Goal: Task Accomplishment & Management: Complete application form

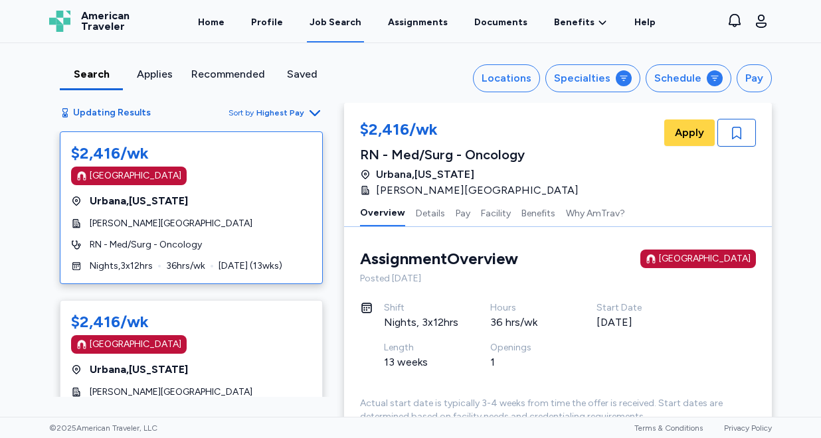
scroll to position [5812, 0]
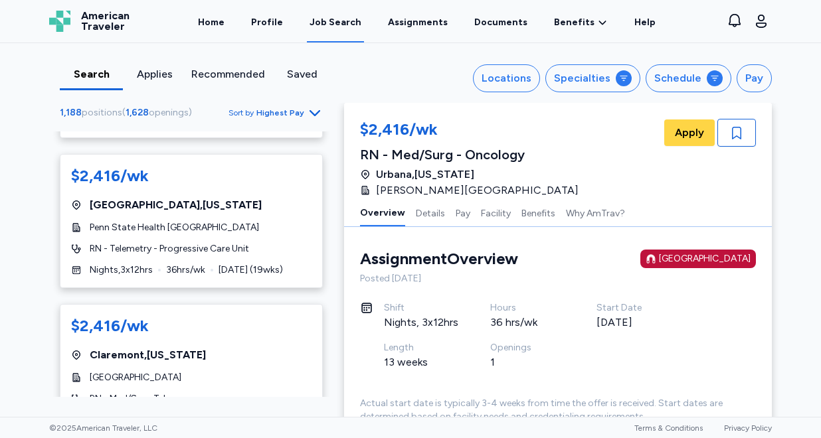
scroll to position [2290, 0]
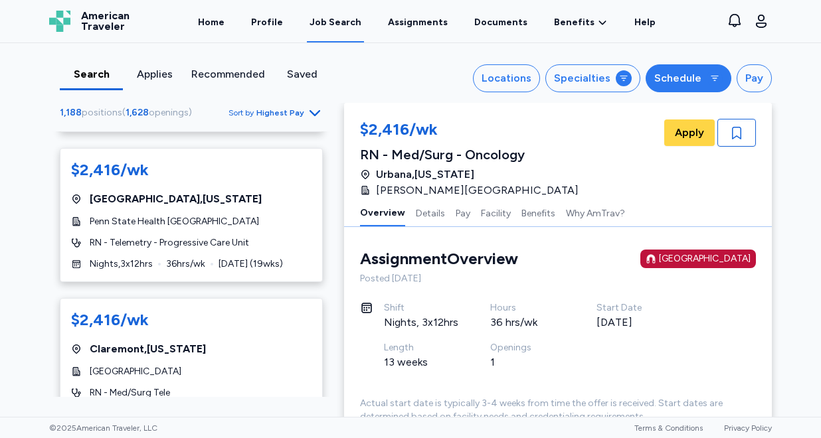
click at [679, 86] on button "Schedule" at bounding box center [689, 78] width 86 height 28
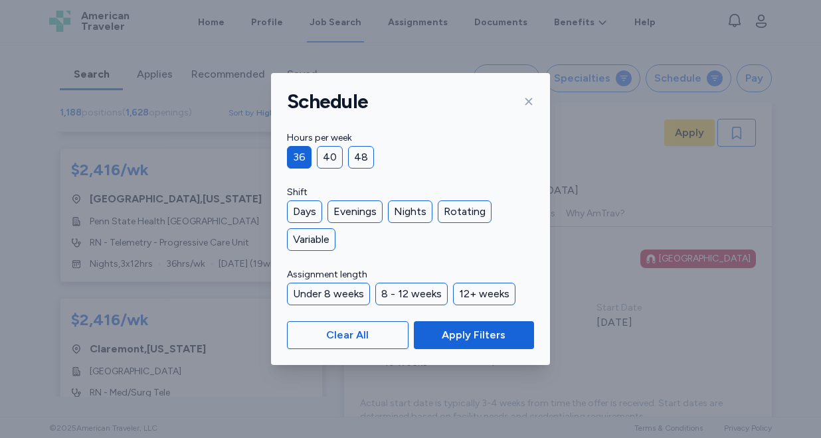
click at [533, 102] on icon at bounding box center [528, 101] width 11 height 11
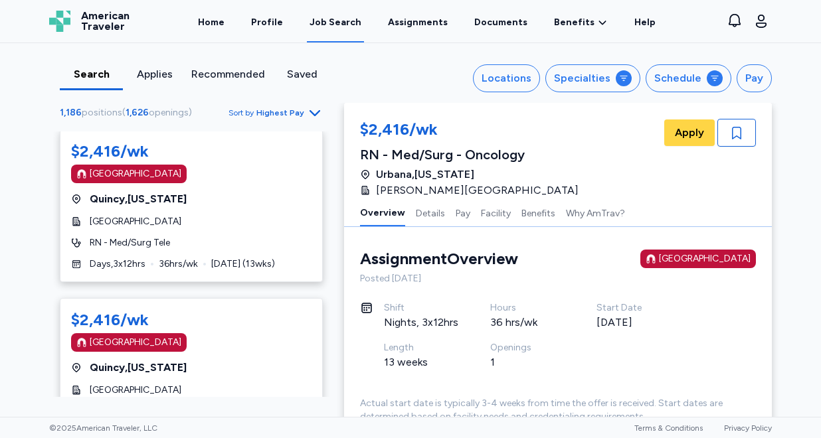
scroll to position [2121, 0]
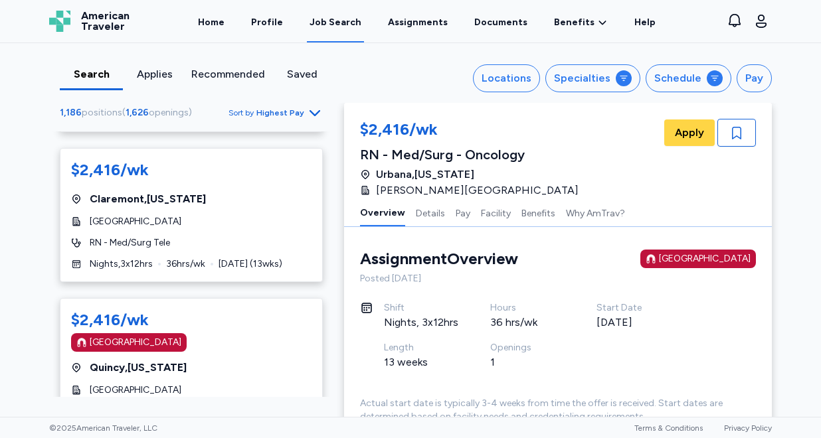
click at [296, 114] on span "Highest Pay" at bounding box center [280, 113] width 48 height 11
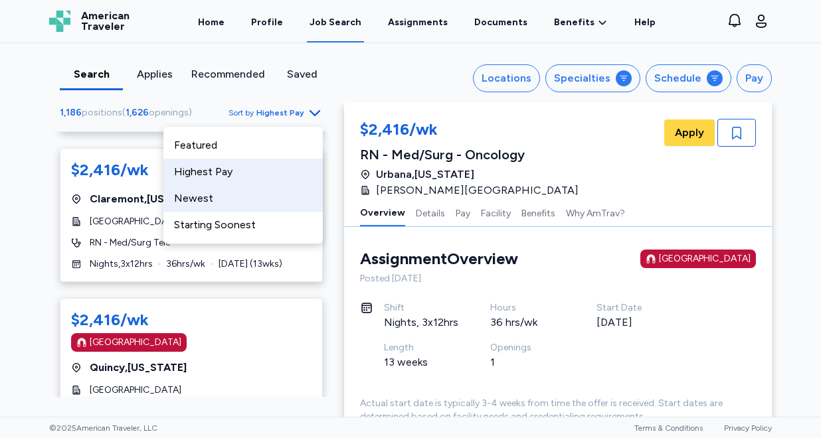
click at [254, 192] on div "Newest" at bounding box center [242, 198] width 159 height 27
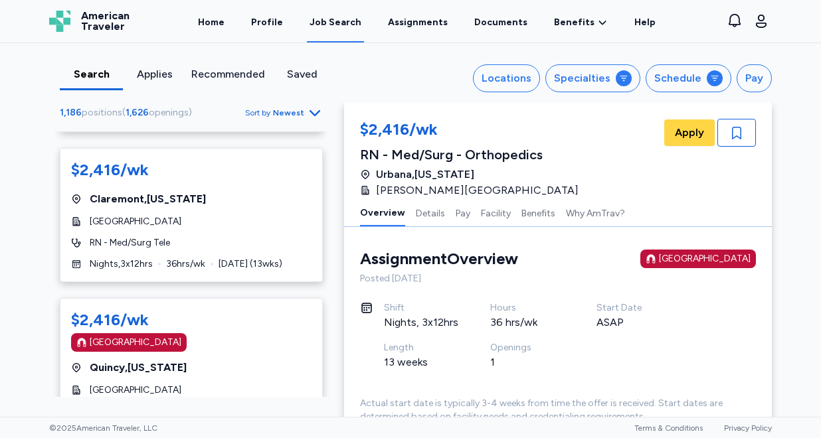
scroll to position [1, 0]
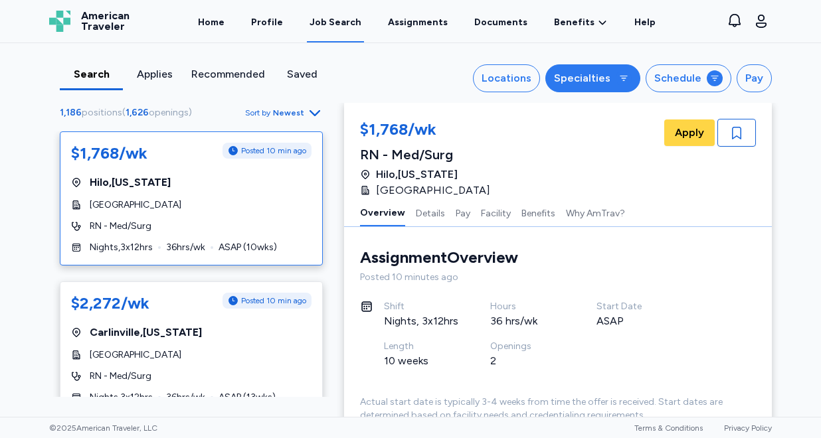
click at [594, 79] on div "Specialties" at bounding box center [582, 78] width 56 height 16
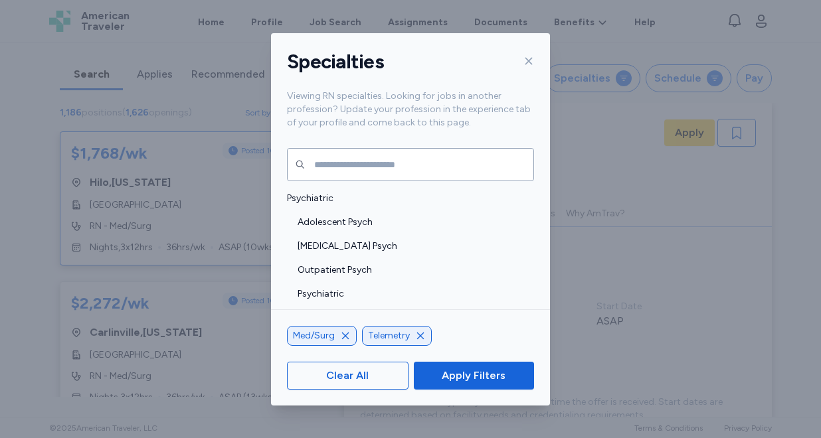
scroll to position [2703, 0]
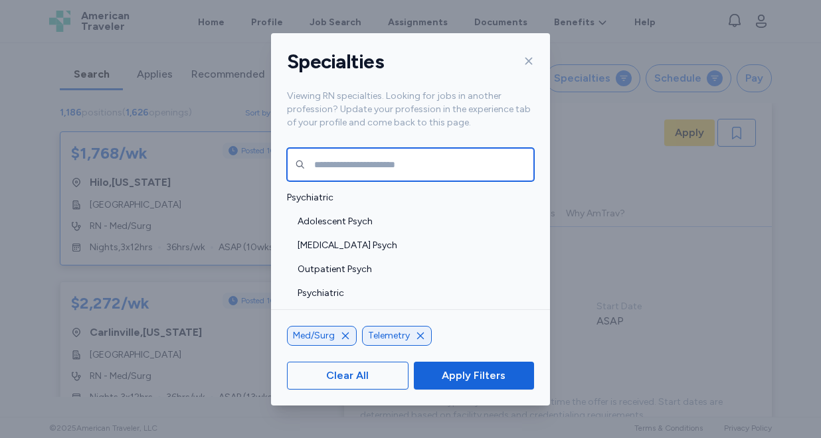
click at [399, 158] on input "text" at bounding box center [410, 164] width 247 height 33
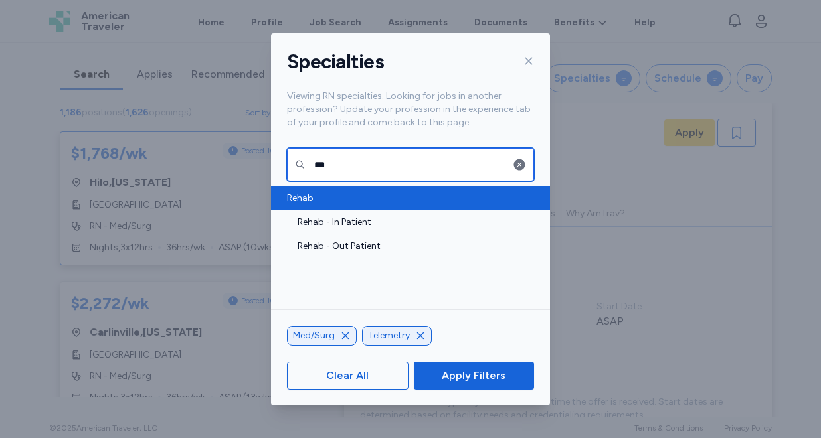
type input "***"
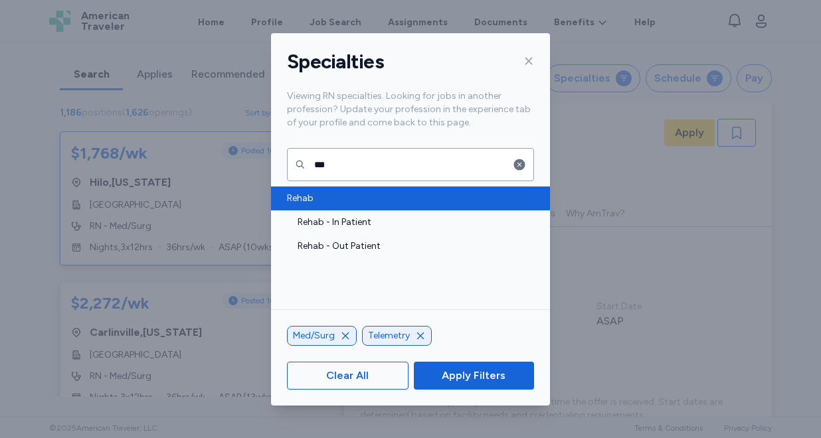
click at [347, 199] on span "Rehab" at bounding box center [406, 198] width 239 height 13
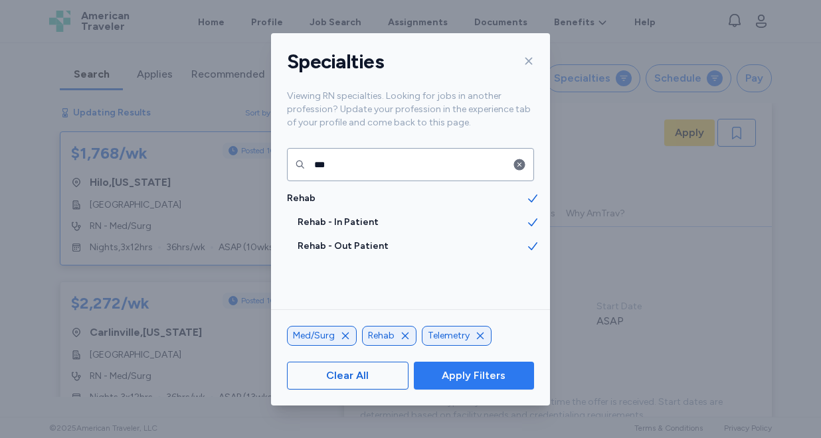
click at [470, 380] on span "Apply Filters" at bounding box center [474, 376] width 64 height 16
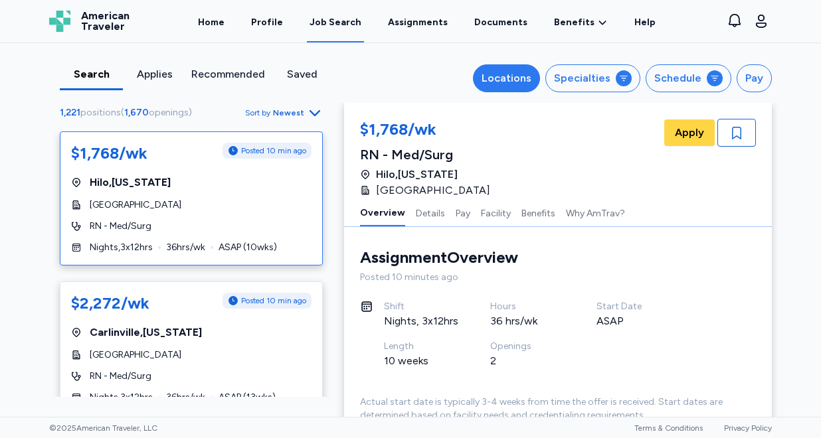
click at [510, 81] on div "Locations" at bounding box center [507, 78] width 50 height 16
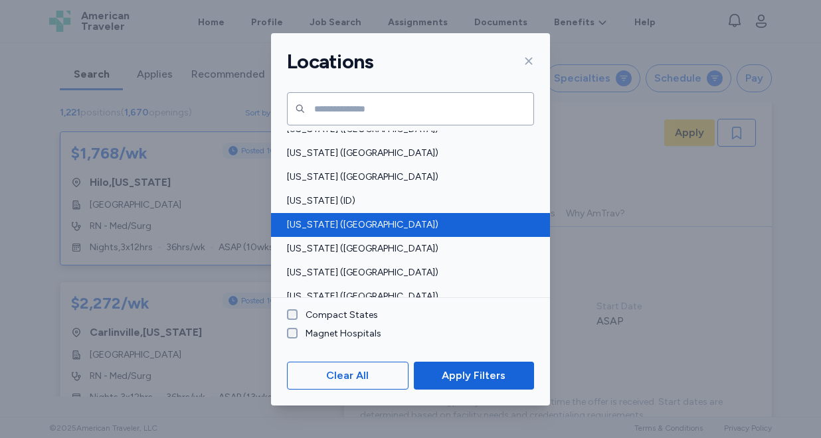
click at [438, 233] on div "Illinois (IL)" at bounding box center [410, 225] width 279 height 24
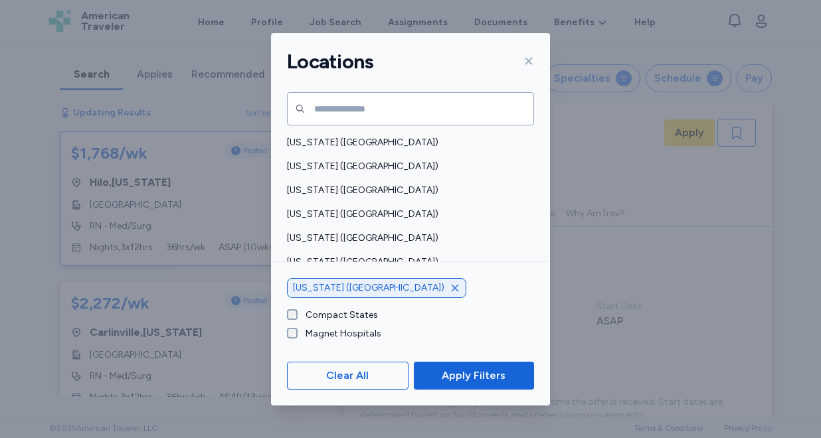
scroll to position [411, 0]
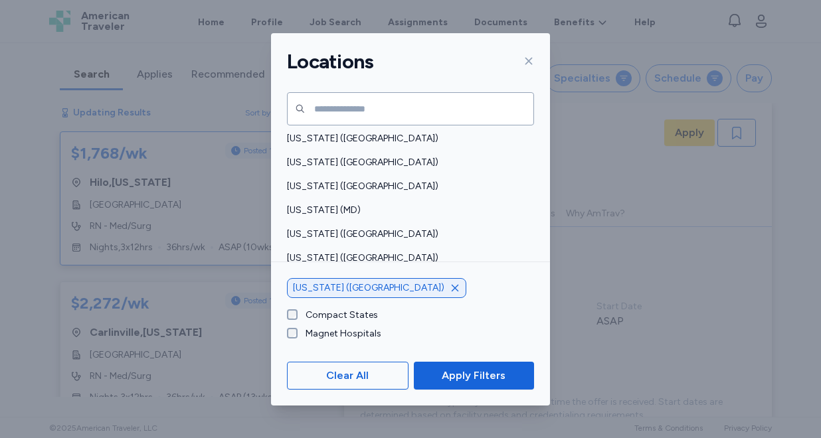
click at [438, 233] on span "Massachusetts (MA)" at bounding box center [406, 234] width 239 height 13
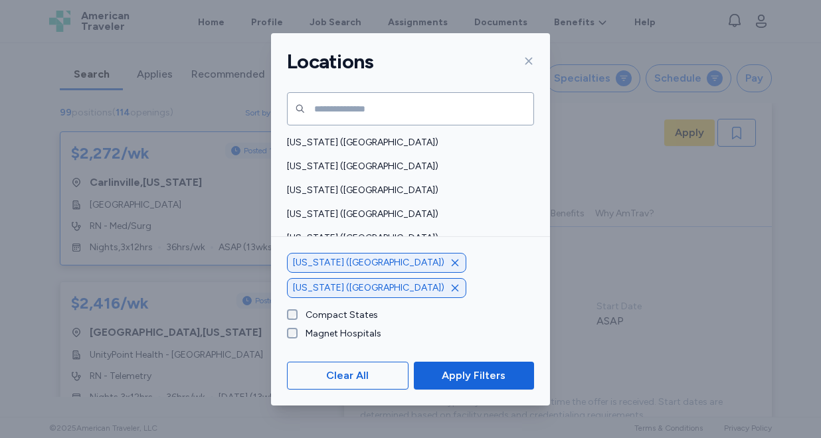
scroll to position [92, 0]
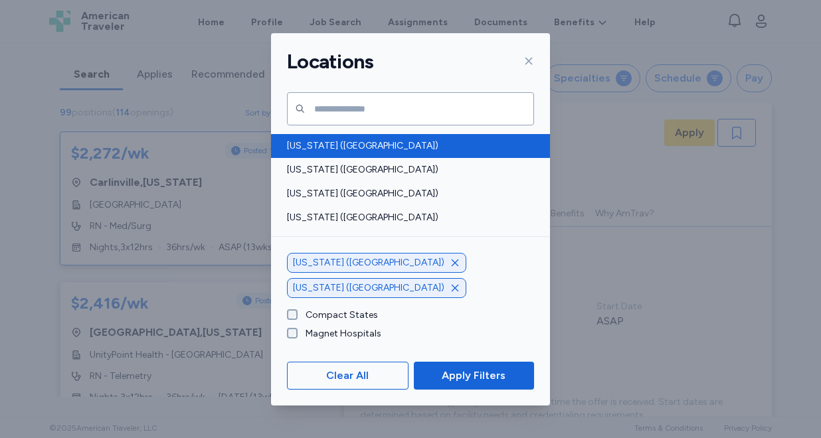
click at [415, 145] on span "California (CA)" at bounding box center [406, 146] width 239 height 13
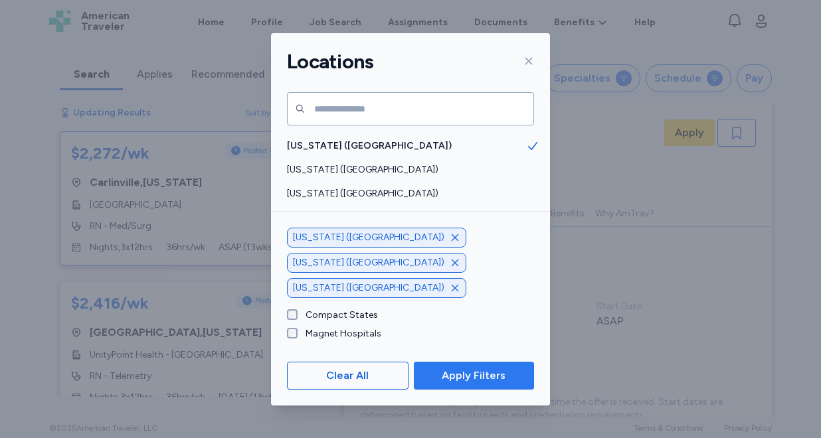
click at [495, 376] on span "Apply Filters" at bounding box center [474, 376] width 64 height 16
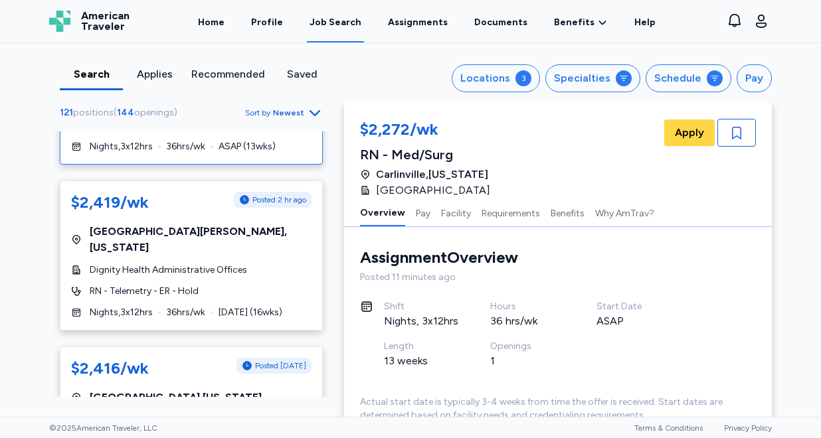
scroll to position [102, 0]
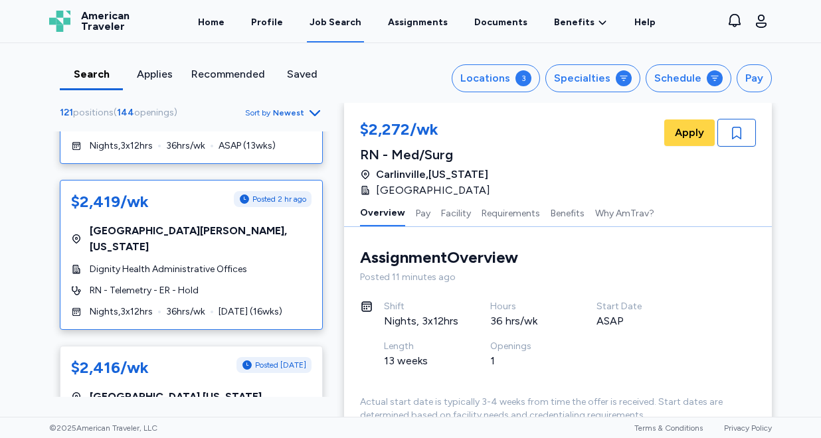
click at [227, 263] on span "Dignity Health Administrative Offices" at bounding box center [168, 269] width 157 height 13
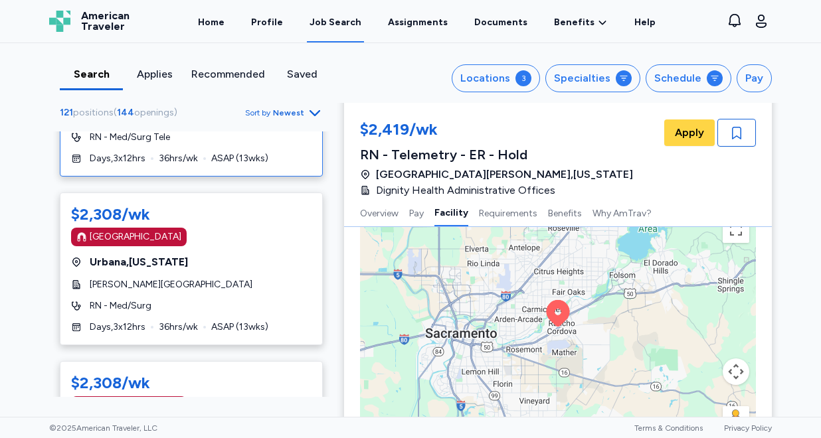
scroll to position [724, 0]
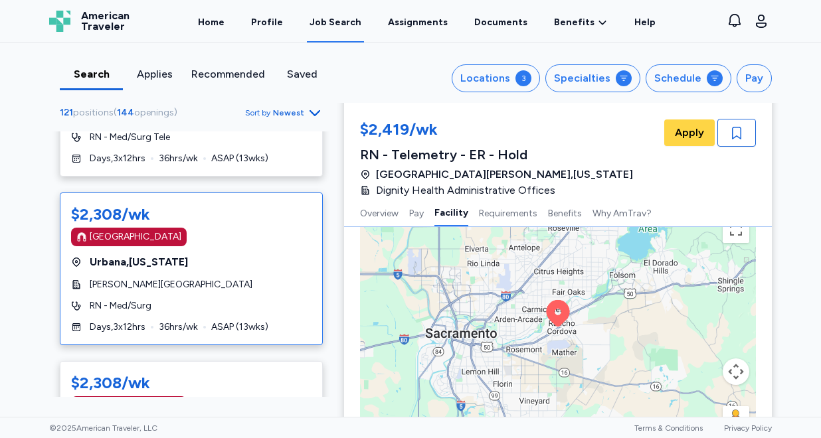
click at [255, 254] on div "Urbana , Illinois" at bounding box center [191, 262] width 240 height 16
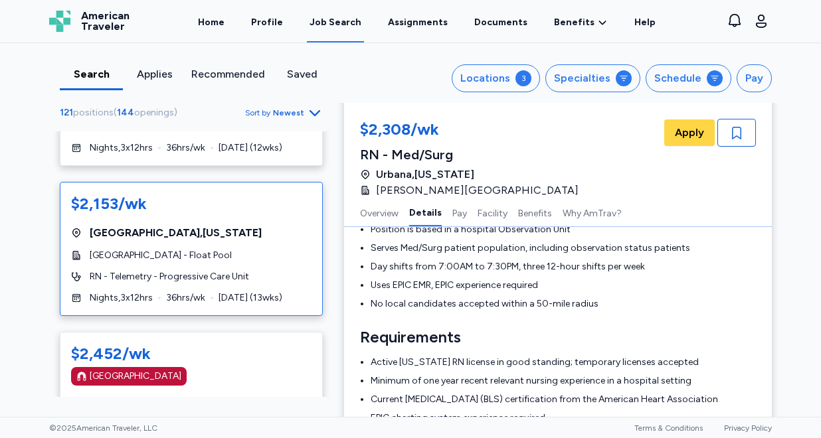
scroll to position [1250, 0]
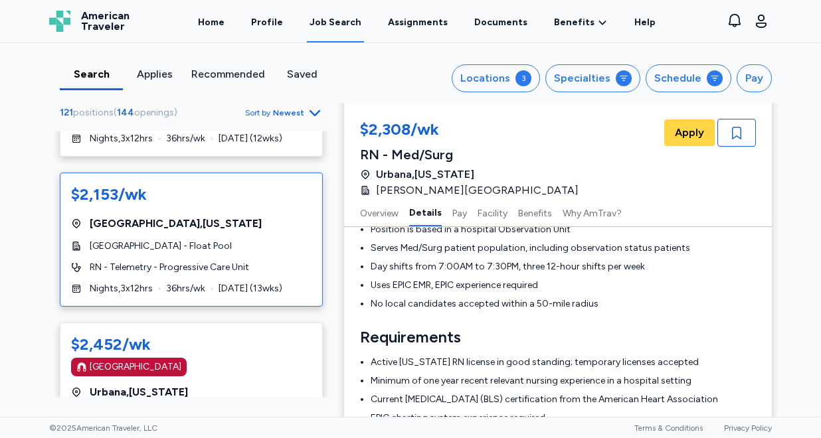
click at [258, 219] on div "$2,153/wk San Diego , California UC San Diego Medical Center - Float Pool RN - …" at bounding box center [191, 240] width 263 height 134
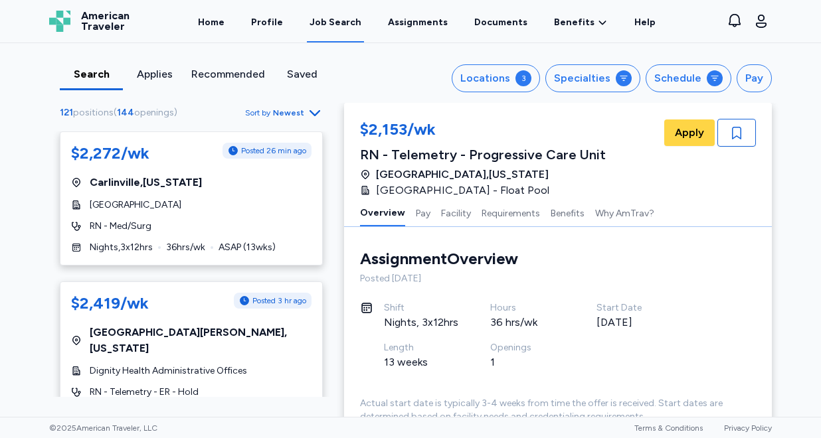
click at [281, 112] on span "Newest" at bounding box center [288, 113] width 31 height 11
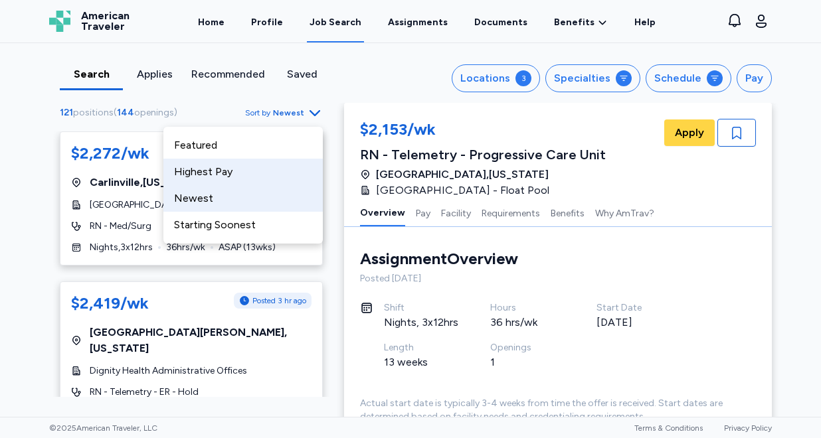
click at [281, 178] on div "Highest Pay" at bounding box center [242, 172] width 159 height 27
